Goal: Information Seeking & Learning: Understand process/instructions

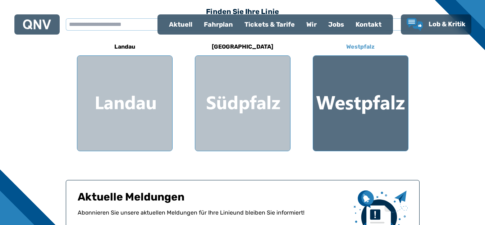
click at [360, 46] on h6 "Westpfalz" at bounding box center [360, 46] width 34 height 11
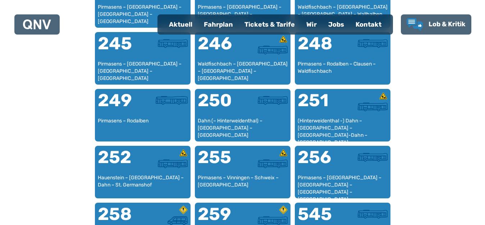
scroll to position [868, 0]
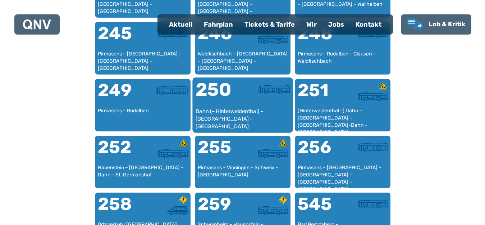
click at [229, 96] on div "250" at bounding box center [218, 93] width 47 height 27
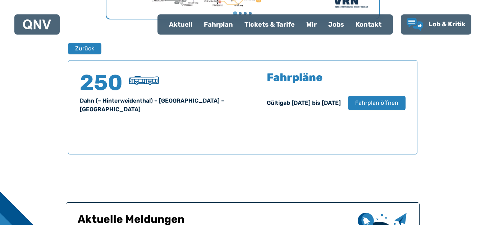
scroll to position [473, 0]
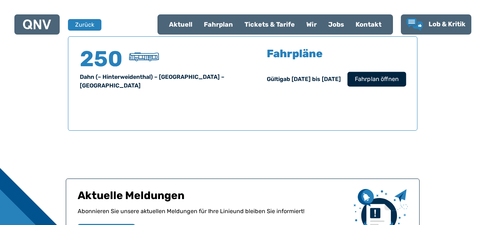
click at [371, 76] on span "Fahrplan öffnen" at bounding box center [376, 79] width 44 height 9
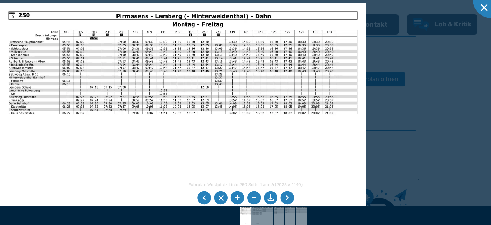
click at [287, 198] on li at bounding box center [287, 198] width 14 height 14
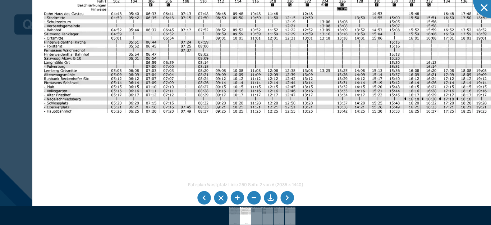
click at [109, 166] on img at bounding box center [275, 135] width 486 height 344
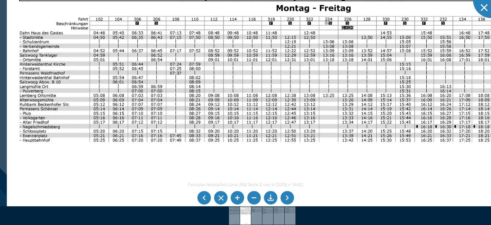
click at [325, 116] on img at bounding box center [274, 166] width 535 height 379
click at [289, 197] on li at bounding box center [287, 198] width 14 height 14
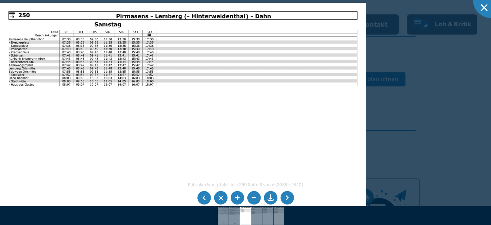
click at [289, 197] on li at bounding box center [287, 198] width 14 height 14
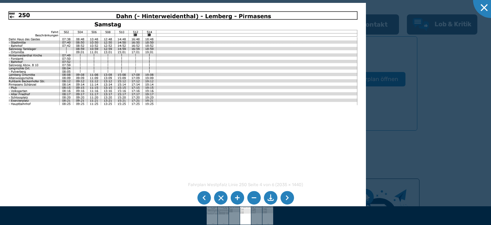
click at [289, 197] on li at bounding box center [287, 198] width 14 height 14
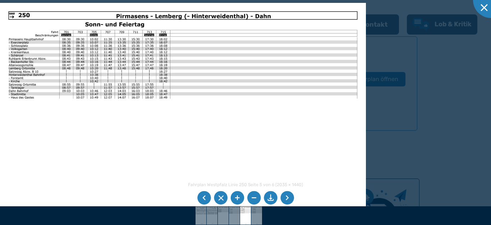
click at [289, 197] on li at bounding box center [287, 198] width 14 height 14
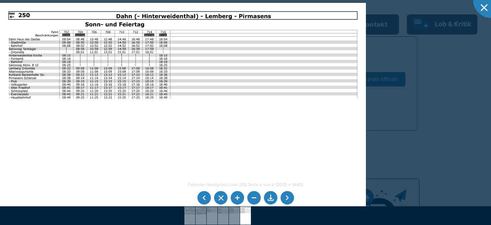
click at [289, 197] on li at bounding box center [287, 198] width 14 height 14
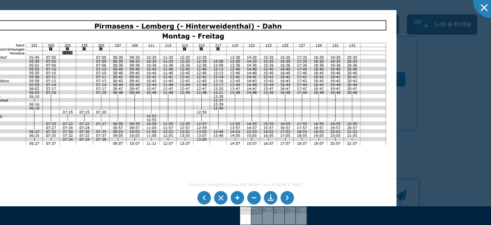
click at [169, 185] on img at bounding box center [175, 166] width 442 height 313
click at [484, 7] on div at bounding box center [491, 0] width 36 height 36
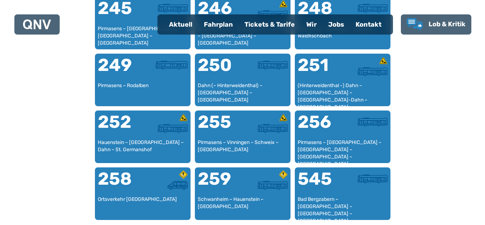
scroll to position [904, 0]
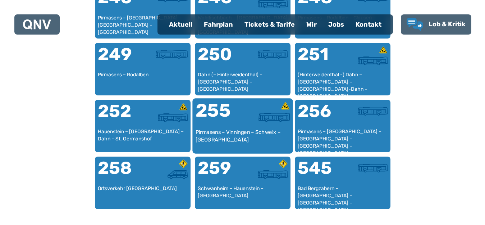
click at [222, 106] on div "255" at bounding box center [218, 114] width 47 height 27
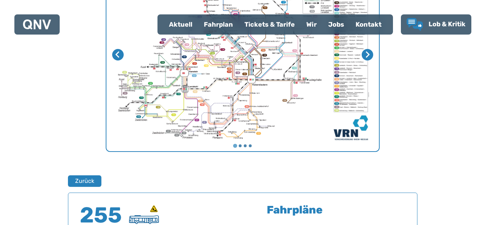
scroll to position [473, 0]
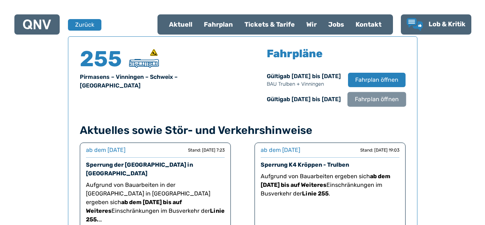
click at [380, 101] on span "Fahrplan öffnen" at bounding box center [376, 99] width 44 height 9
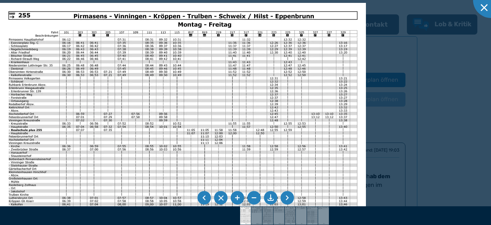
click at [286, 198] on li at bounding box center [287, 198] width 14 height 14
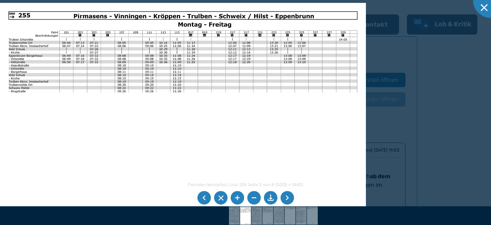
click at [286, 198] on li at bounding box center [287, 198] width 14 height 14
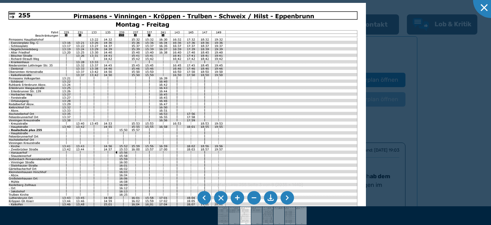
click at [287, 196] on li at bounding box center [287, 198] width 14 height 14
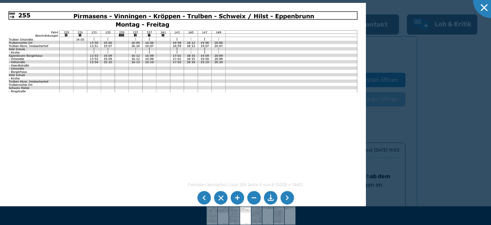
click at [287, 196] on li at bounding box center [287, 198] width 14 height 14
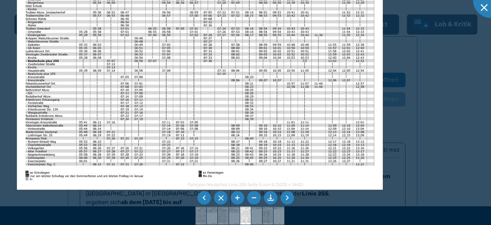
click at [182, 90] on img at bounding box center [200, 60] width 366 height 259
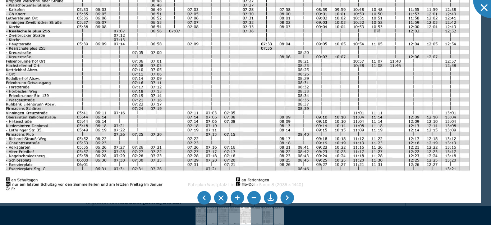
click at [283, 199] on li at bounding box center [287, 198] width 14 height 14
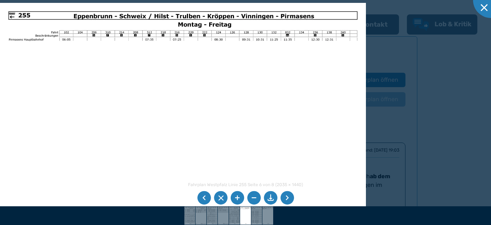
click at [283, 199] on li at bounding box center [287, 198] width 14 height 14
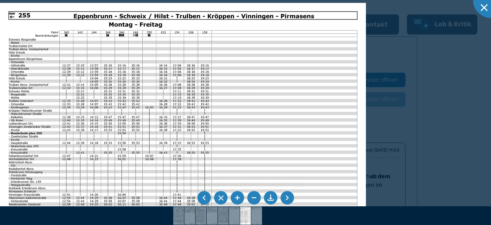
click at [283, 199] on li at bounding box center [287, 198] width 14 height 14
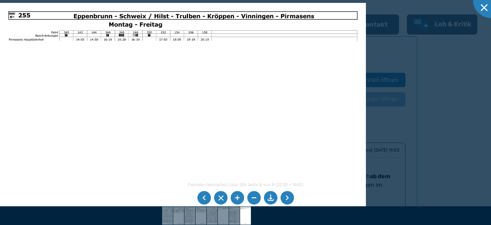
click at [283, 199] on li at bounding box center [287, 198] width 14 height 14
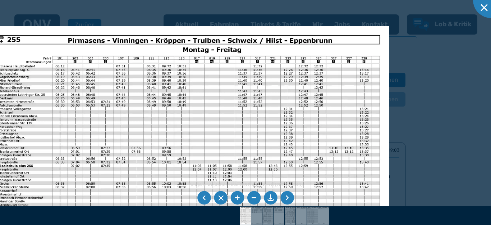
click at [207, 118] on img at bounding box center [188, 168] width 402 height 285
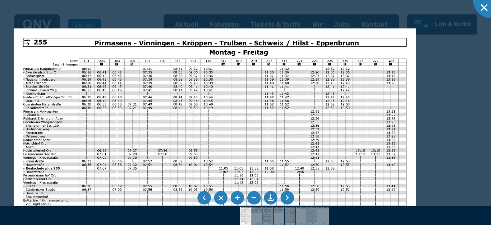
click at [189, 117] on img at bounding box center [215, 170] width 402 height 285
click at [484, 7] on div at bounding box center [491, 0] width 36 height 36
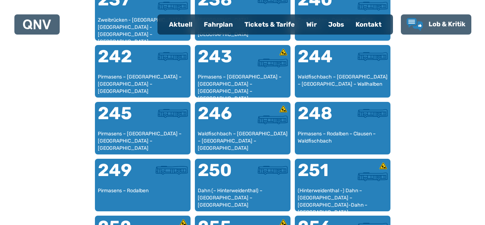
scroll to position [795, 0]
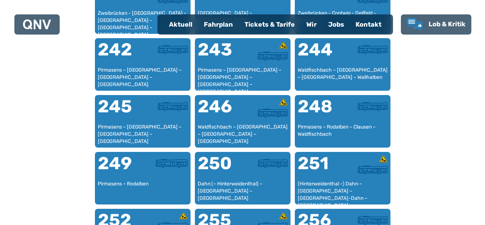
click at [220, 163] on div "250" at bounding box center [220, 167] width 45 height 26
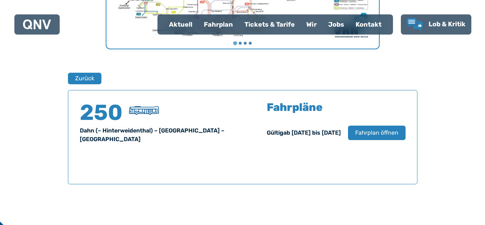
scroll to position [473, 0]
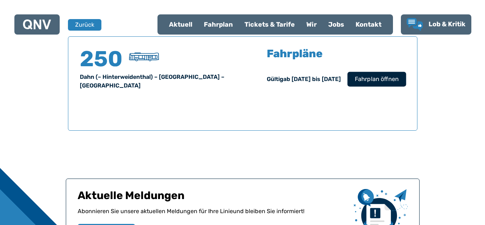
click at [379, 75] on span "Fahrplan öffnen" at bounding box center [376, 79] width 44 height 9
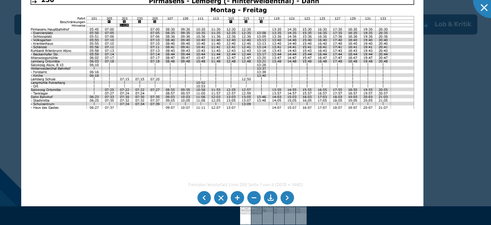
click at [307, 69] on img at bounding box center [222, 128] width 402 height 285
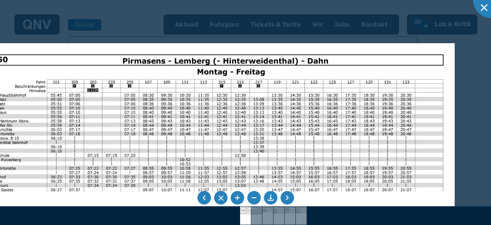
click at [257, 123] on img at bounding box center [211, 215] width 486 height 344
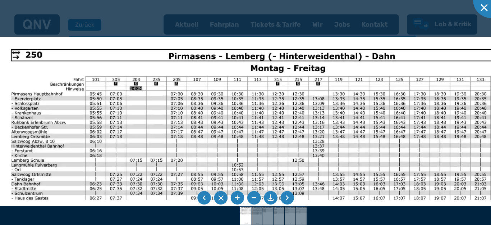
click at [358, 90] on img at bounding box center [266, 226] width 535 height 379
click at [481, 4] on div at bounding box center [491, 0] width 36 height 36
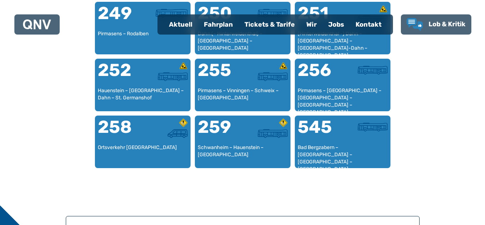
scroll to position [940, 0]
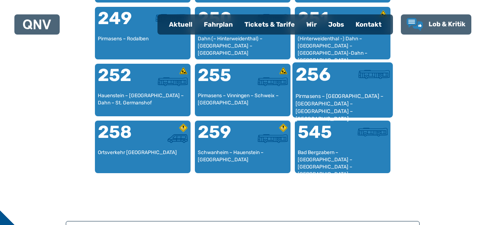
click at [323, 78] on div "256" at bounding box center [318, 78] width 47 height 27
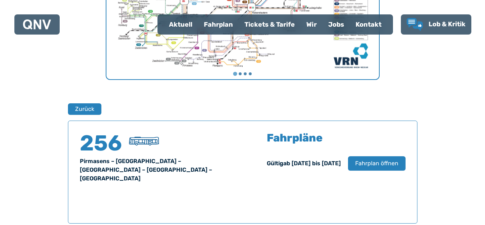
scroll to position [473, 0]
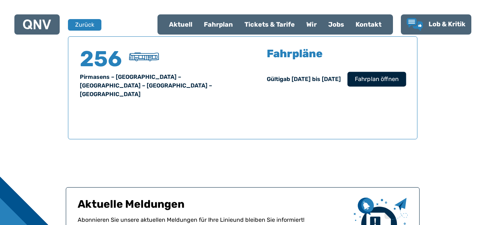
click at [363, 84] on button "Fahrplan öffnen" at bounding box center [376, 78] width 59 height 15
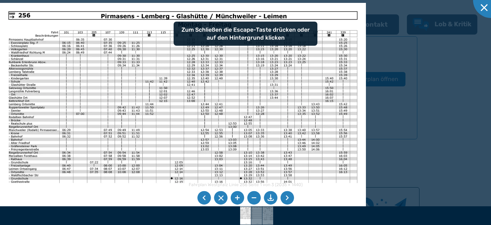
click at [289, 196] on li at bounding box center [287, 198] width 14 height 14
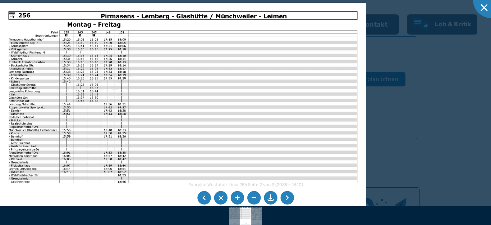
click at [289, 196] on li at bounding box center [287, 198] width 14 height 14
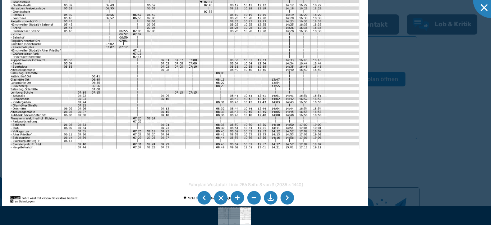
click at [193, 113] on img at bounding box center [185, 82] width 366 height 259
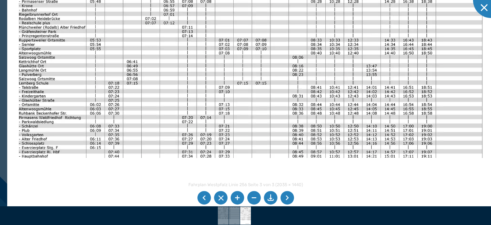
click at [115, 140] on img at bounding box center [250, 70] width 486 height 344
click at [484, 10] on div at bounding box center [491, 0] width 36 height 36
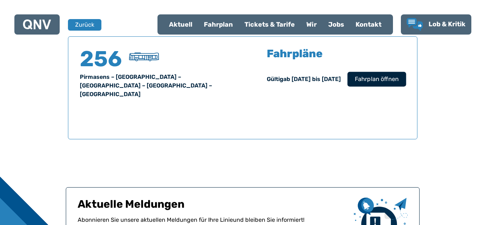
click at [363, 83] on span "Fahrplan öffnen" at bounding box center [376, 79] width 44 height 9
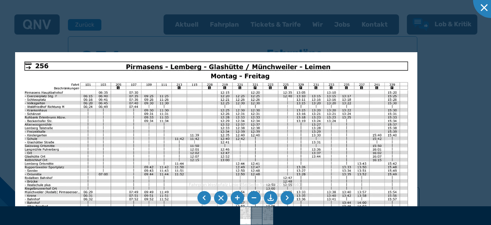
click at [184, 179] on img at bounding box center [216, 194] width 402 height 285
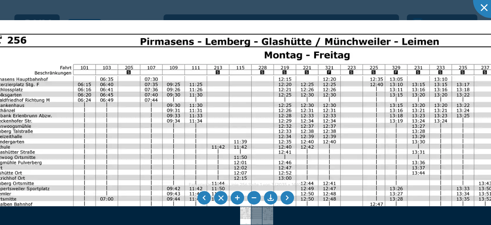
click at [218, 111] on img at bounding box center [272, 228] width 589 height 417
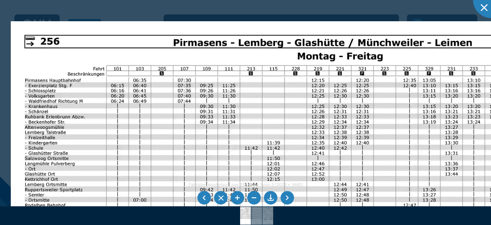
click at [478, 7] on div at bounding box center [491, 0] width 36 height 36
